Goal: Find specific page/section: Find specific page/section

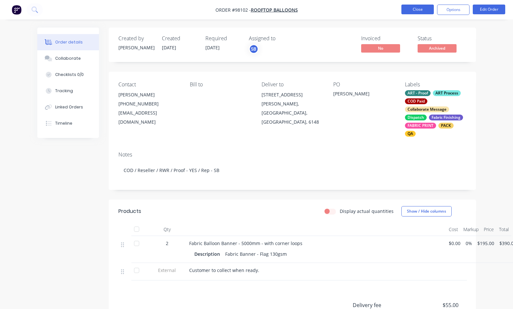
click at [417, 9] on button "Close" at bounding box center [417, 10] width 32 height 10
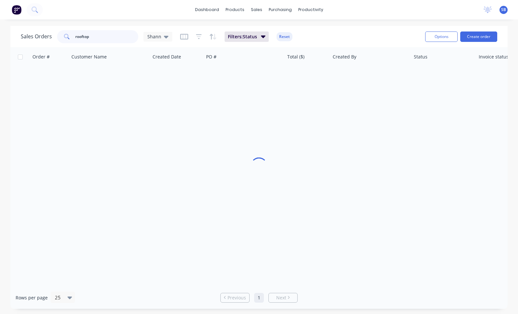
click at [103, 34] on input "rooftop" at bounding box center [106, 36] width 63 height 13
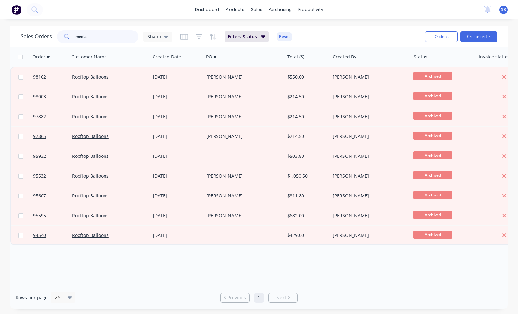
type input "media"
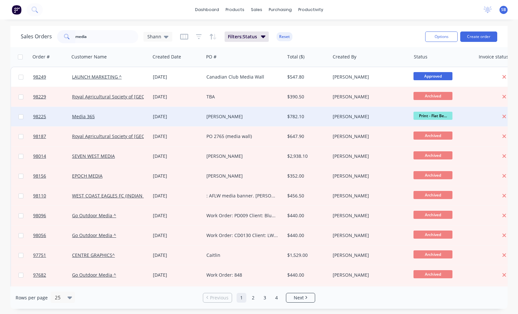
click at [100, 116] on div "Media 365" at bounding box center [108, 116] width 72 height 6
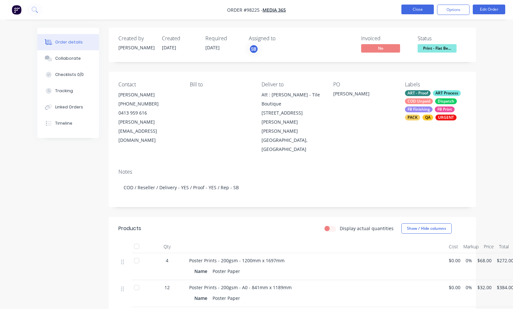
click at [413, 6] on button "Close" at bounding box center [417, 10] width 32 height 10
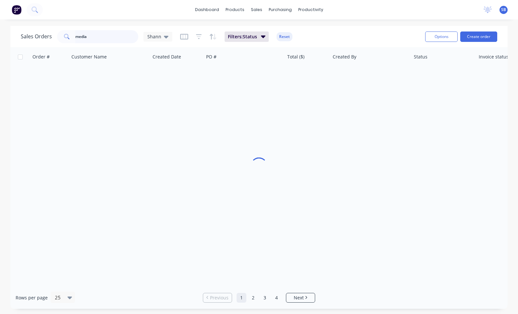
click at [95, 38] on input "media" at bounding box center [106, 36] width 63 height 13
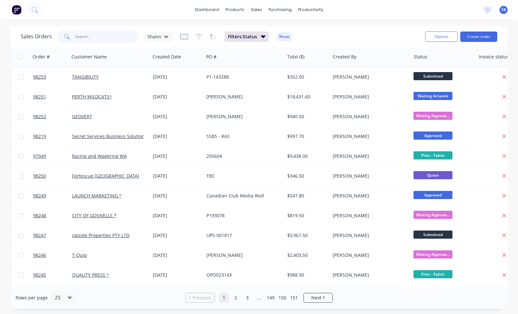
click at [90, 38] on input "text" at bounding box center [106, 36] width 63 height 13
type input "food"
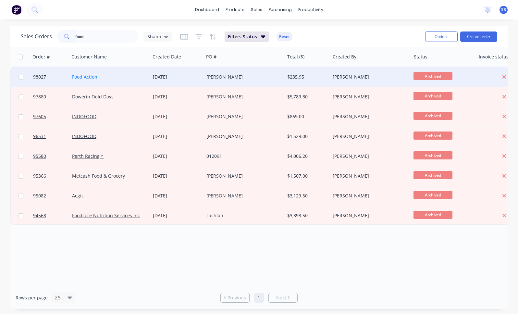
click at [92, 78] on link "Food Action" at bounding box center [84, 77] width 25 height 6
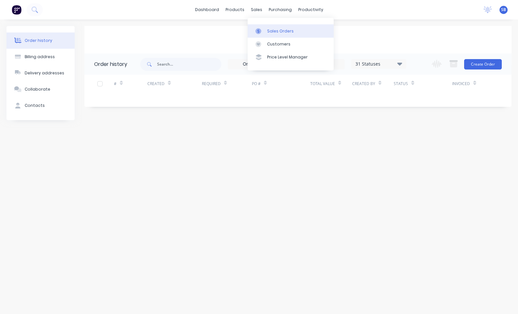
click at [268, 32] on div "Sales Orders" at bounding box center [280, 31] width 27 height 6
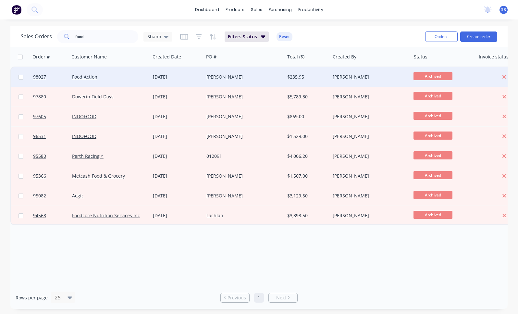
click at [92, 80] on div "Food Action" at bounding box center [108, 77] width 72 height 6
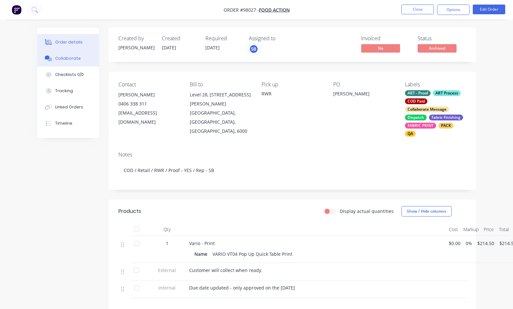
click at [68, 60] on div "Collaborate" at bounding box center [68, 58] width 26 height 6
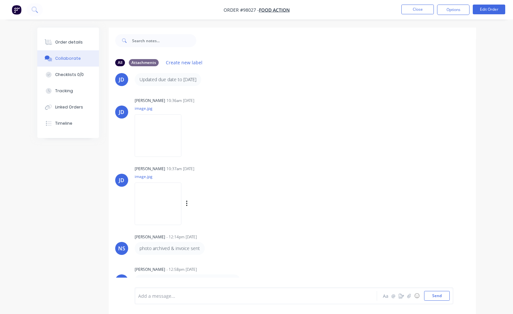
scroll to position [10, 0]
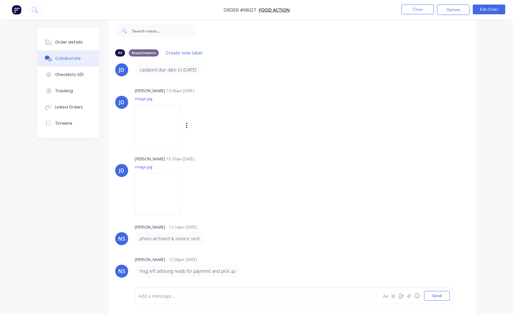
click at [155, 122] on img at bounding box center [158, 125] width 47 height 43
click at [161, 192] on img at bounding box center [158, 194] width 47 height 43
click at [280, 72] on div "SB You 01:39pm [DATE] PLANTCO LOGO VERDE-NEGATIVO FACEBOOK PROFILE.png Labels D…" at bounding box center [292, 170] width 367 height 216
click at [422, 11] on button "Close" at bounding box center [417, 10] width 32 height 10
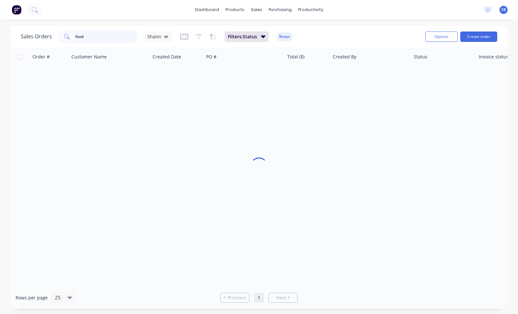
click at [88, 38] on input "food" at bounding box center [106, 36] width 63 height 13
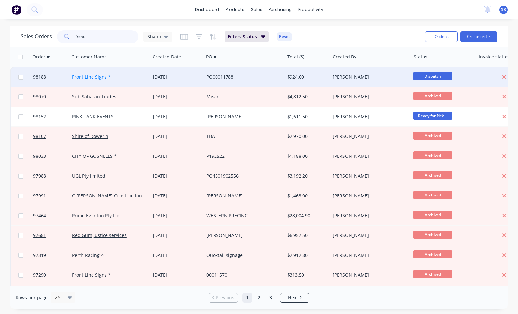
type input "front"
click at [97, 79] on link "Front Line Signs *" at bounding box center [91, 77] width 39 height 6
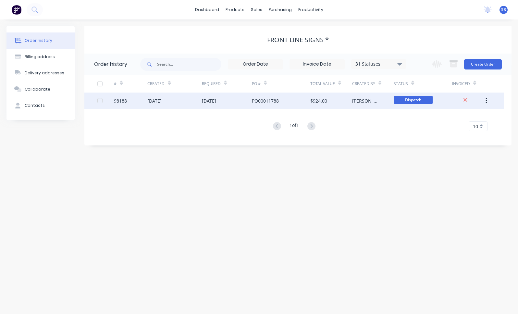
click at [267, 101] on div "PO00011788" at bounding box center [265, 100] width 27 height 7
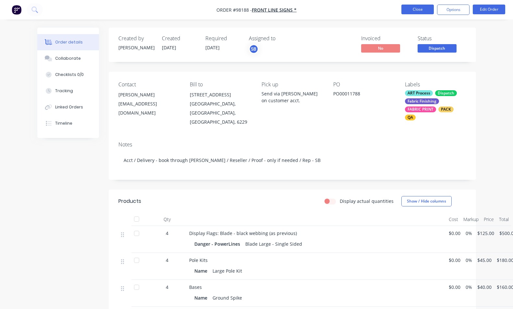
click at [412, 12] on button "Close" at bounding box center [417, 10] width 32 height 10
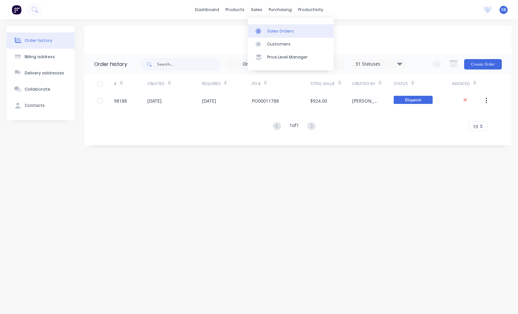
click at [282, 32] on div "Sales Orders" at bounding box center [280, 31] width 27 height 6
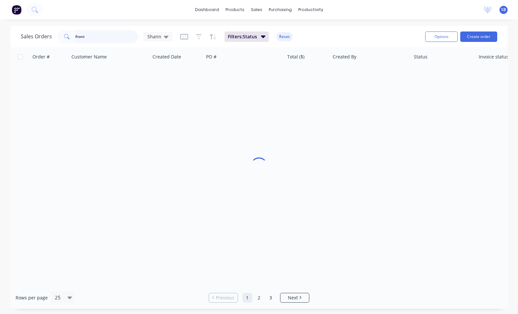
click at [94, 35] on input "front" at bounding box center [106, 36] width 63 height 13
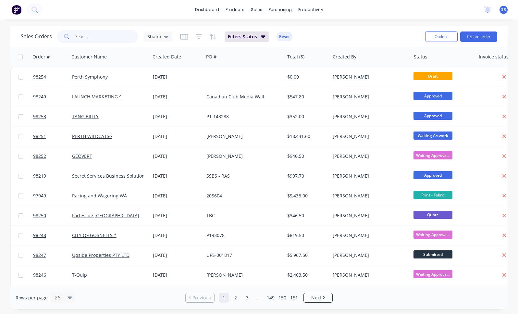
click at [91, 37] on input "text" at bounding box center [106, 36] width 63 height 13
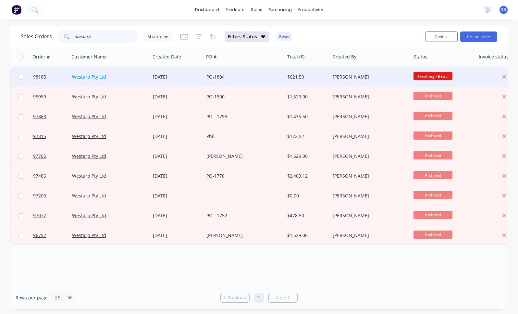
type input "western"
click at [90, 79] on link "Westarp Pty Ltd" at bounding box center [89, 77] width 34 height 6
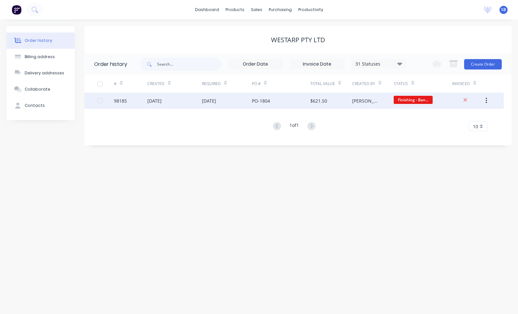
click at [229, 99] on div "[DATE]" at bounding box center [227, 100] width 50 height 16
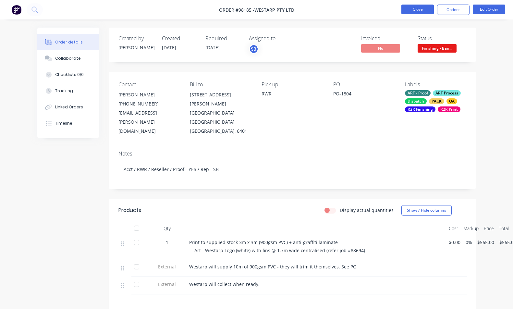
click at [411, 11] on button "Close" at bounding box center [417, 10] width 32 height 10
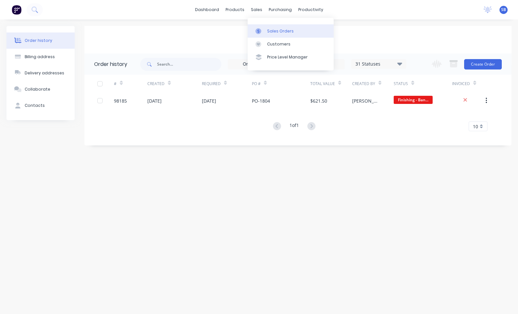
click at [269, 30] on div "Sales Orders" at bounding box center [280, 31] width 27 height 6
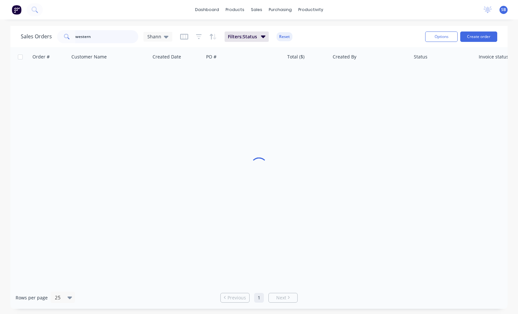
click at [109, 38] on input "western" at bounding box center [106, 36] width 63 height 13
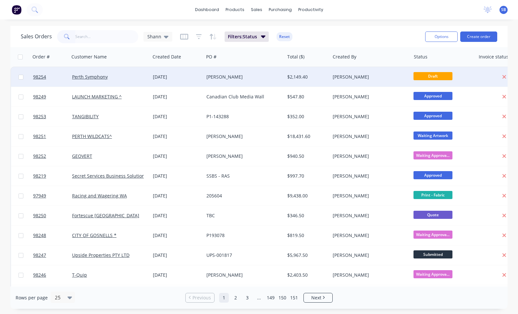
click at [238, 75] on div "[PERSON_NAME]" at bounding box center [242, 77] width 72 height 6
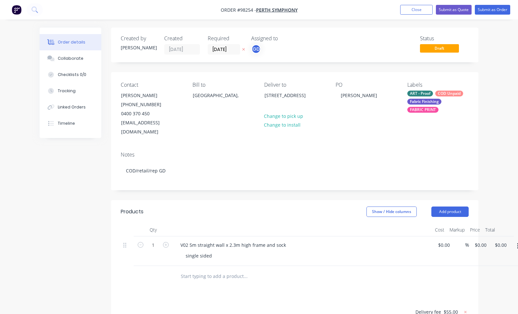
type input "$1,899.00"
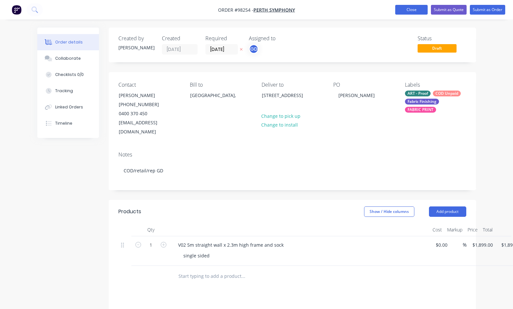
click at [400, 9] on button "Close" at bounding box center [411, 10] width 32 height 10
